Goal: Transaction & Acquisition: Book appointment/travel/reservation

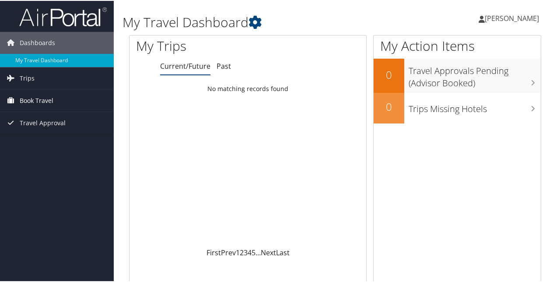
click at [26, 99] on span "Book Travel" at bounding box center [37, 100] width 34 height 22
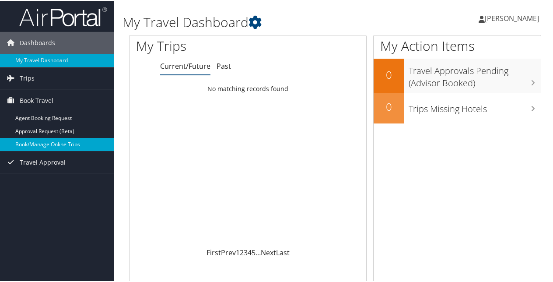
click at [42, 140] on link "Book/Manage Online Trips" at bounding box center [57, 143] width 114 height 13
click at [38, 140] on link "Book/Manage Online Trips" at bounding box center [57, 143] width 114 height 13
click at [43, 143] on link "Book/Manage Online Trips" at bounding box center [57, 143] width 114 height 13
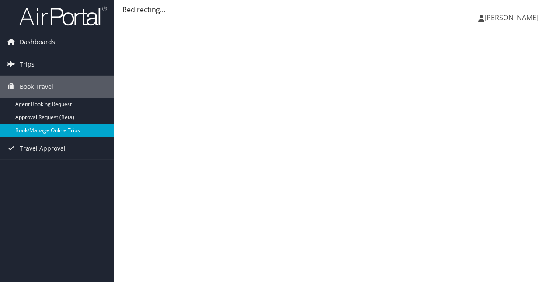
click at [52, 135] on link "Book/Manage Online Trips" at bounding box center [57, 130] width 114 height 13
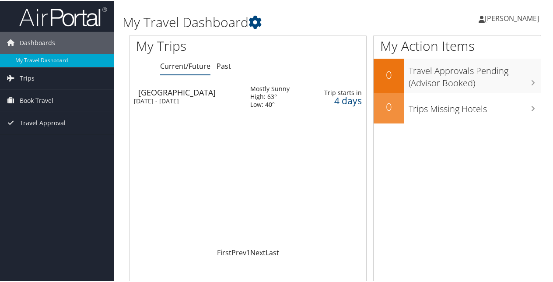
click at [167, 100] on div "[DATE] - [DATE]" at bounding box center [185, 100] width 103 height 8
click at [37, 98] on span "Book Travel" at bounding box center [37, 100] width 34 height 22
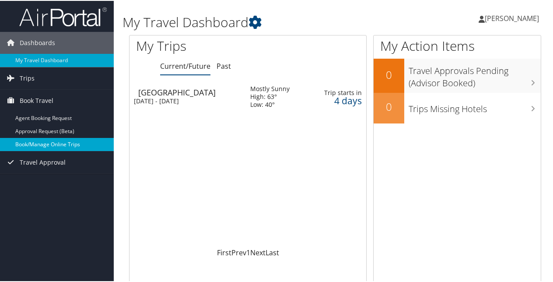
click at [38, 141] on link "Book/Manage Online Trips" at bounding box center [57, 143] width 114 height 13
